Goal: Register for event/course

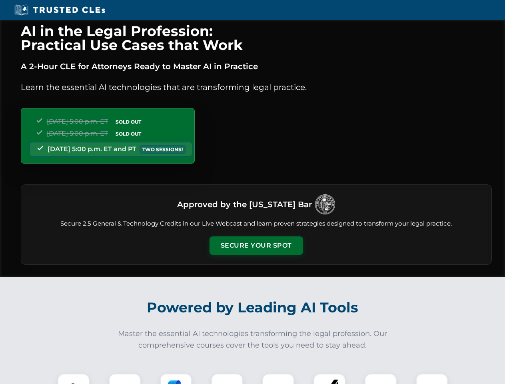
click at [256, 246] on button "Secure Your Spot" at bounding box center [257, 245] width 94 height 18
